Goal: Find specific fact: Find specific page/section

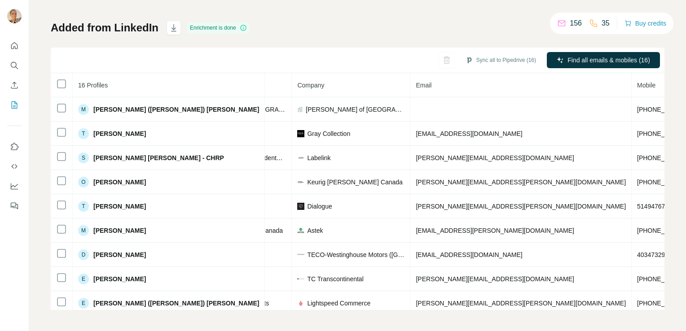
scroll to position [0, 199]
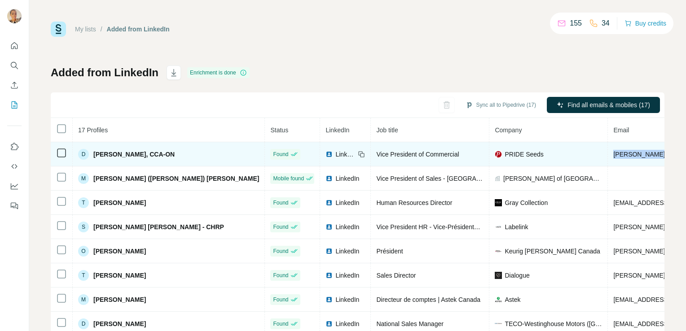
drag, startPoint x: 629, startPoint y: 154, endPoint x: 536, endPoint y: 152, distance: 93.0
copy span "[PERSON_NAME][EMAIL_ADDRESS][PERSON_NAME][DOMAIN_NAME]"
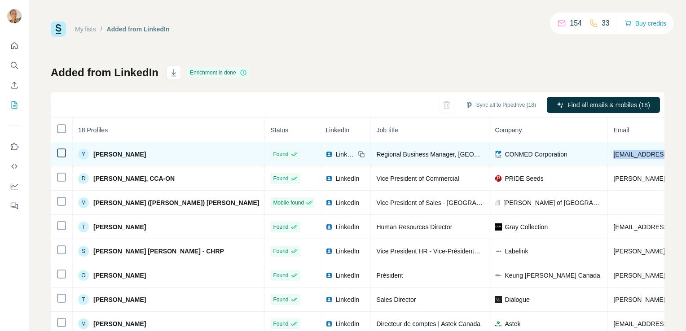
drag, startPoint x: 625, startPoint y: 152, endPoint x: 534, endPoint y: 153, distance: 90.7
copy span "[EMAIL_ADDRESS][DOMAIN_NAME]"
